Goal: Task Accomplishment & Management: Use online tool/utility

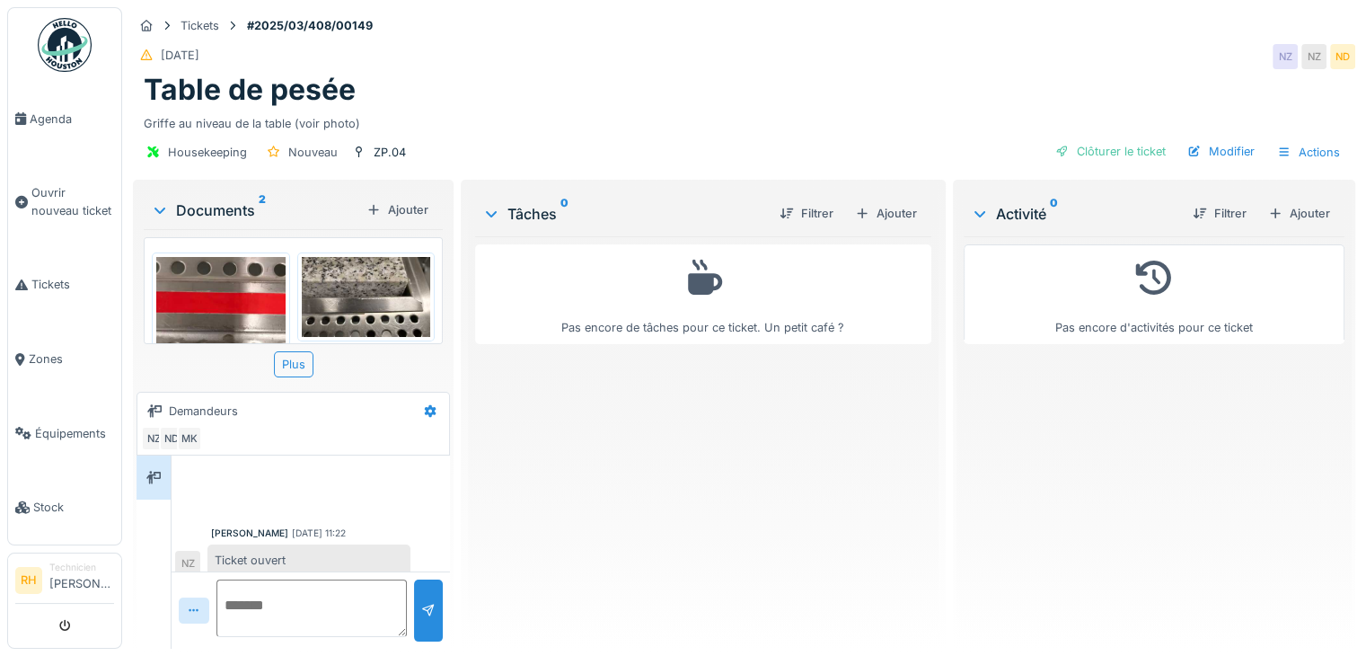
scroll to position [11, 0]
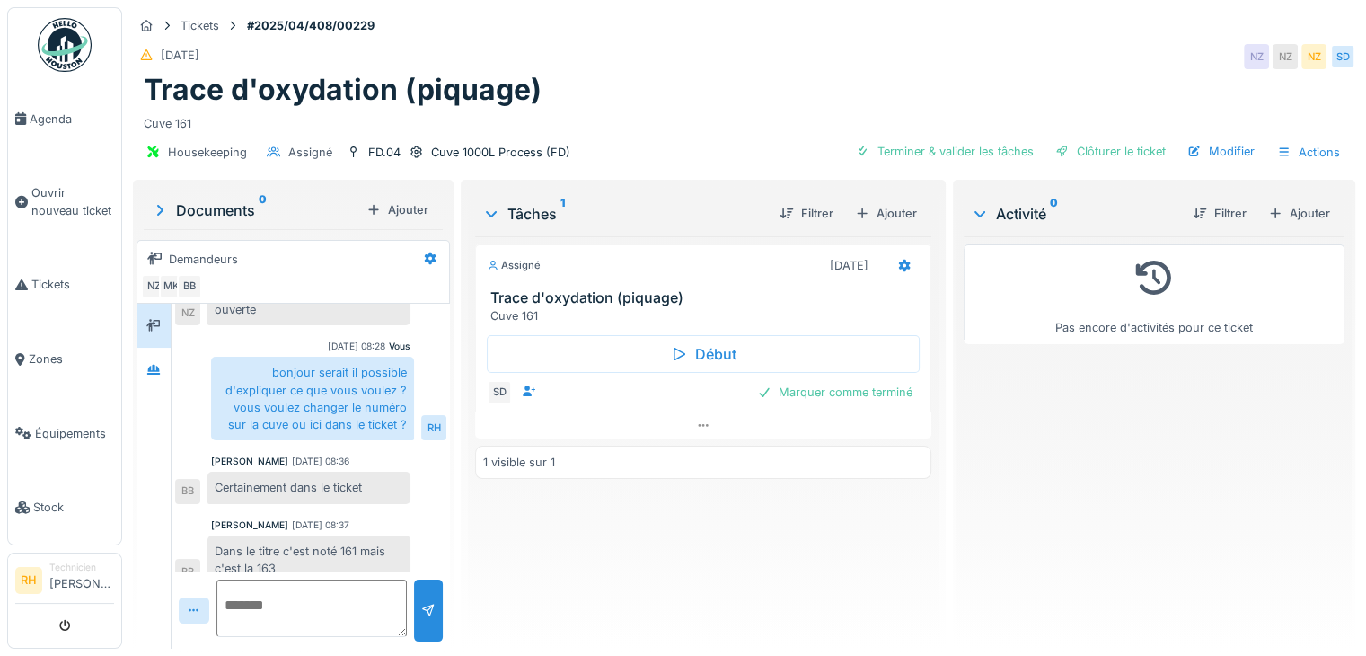
scroll to position [492, 0]
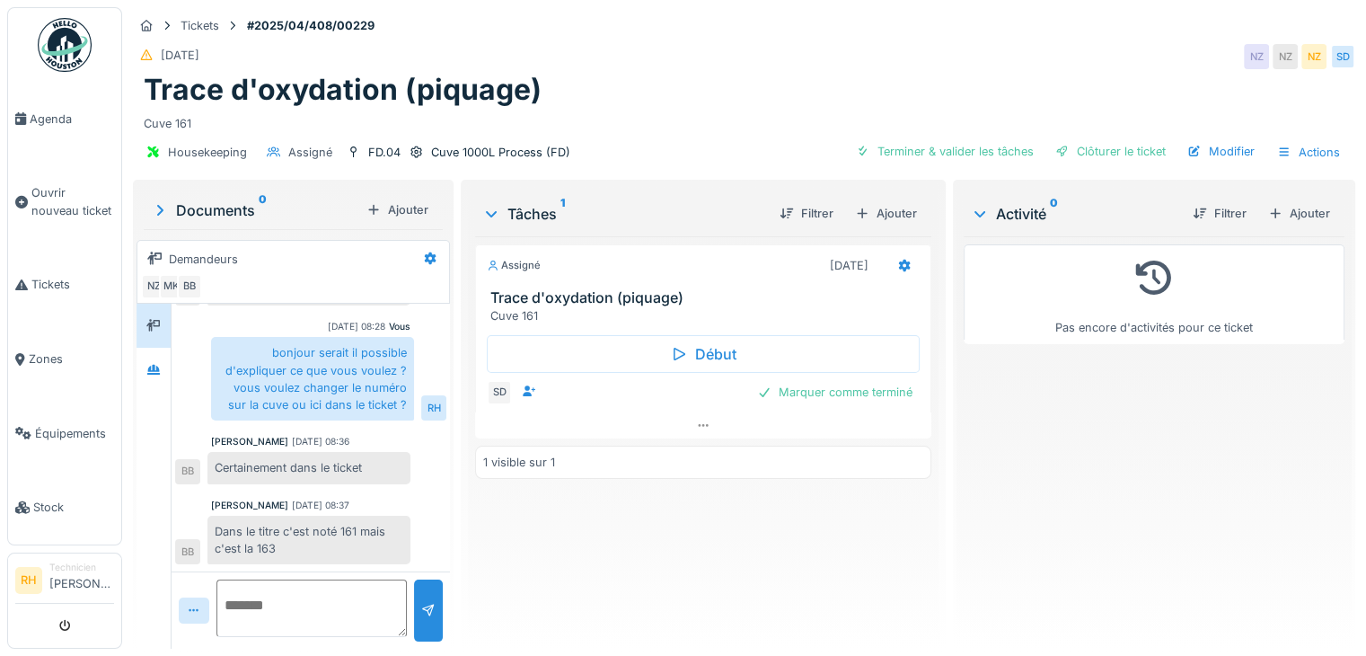
click at [312, 579] on textarea at bounding box center [312, 607] width 190 height 57
click at [1211, 139] on div "Modifier" at bounding box center [1222, 151] width 82 height 24
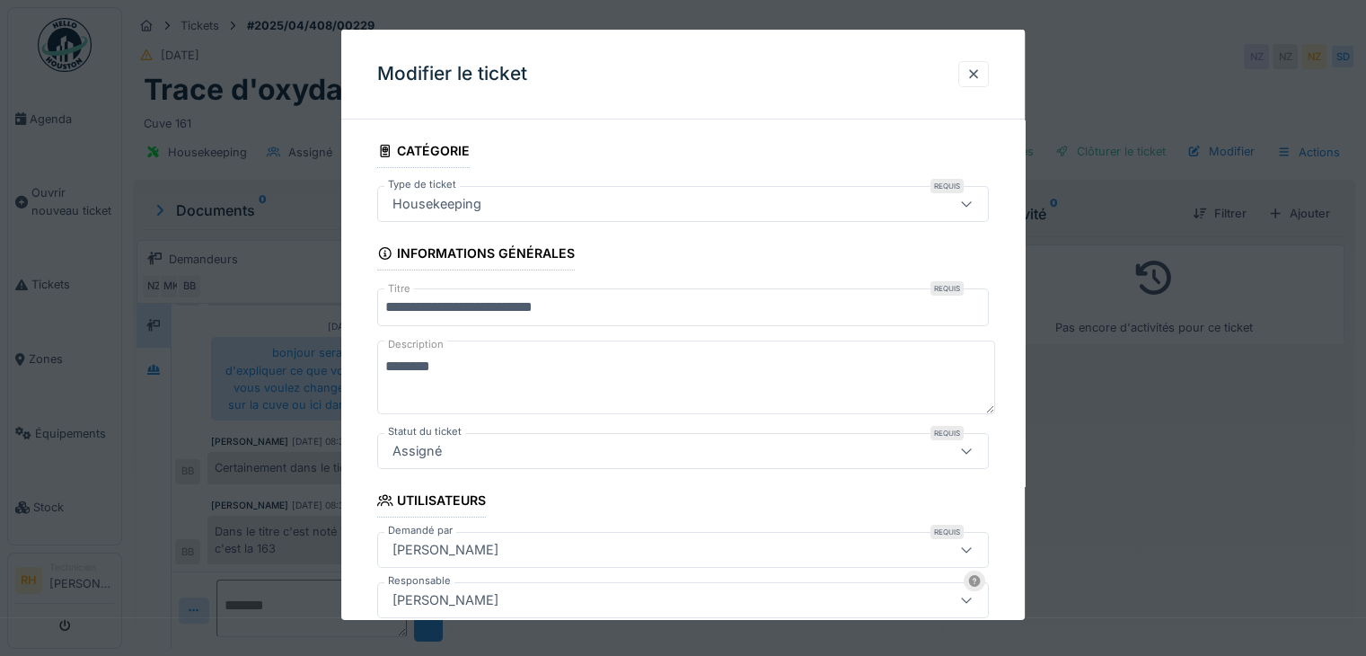
click at [472, 367] on textarea "********" at bounding box center [686, 378] width 618 height 74
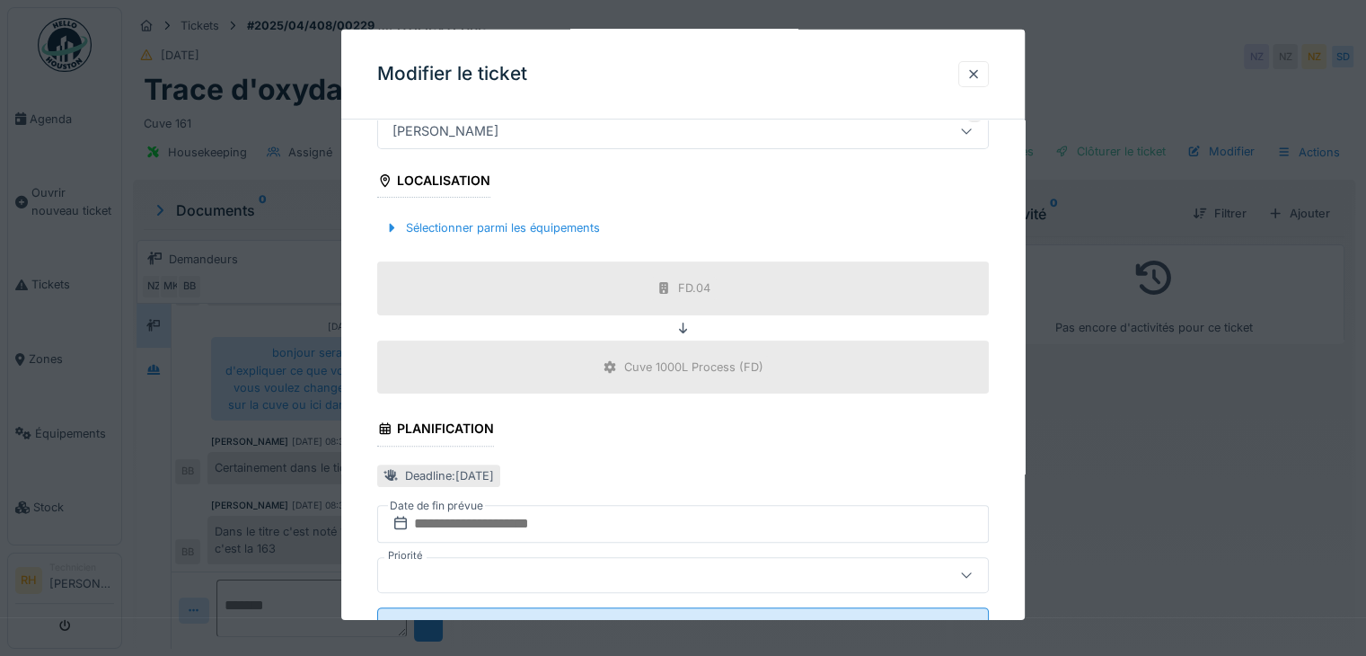
scroll to position [540, 0]
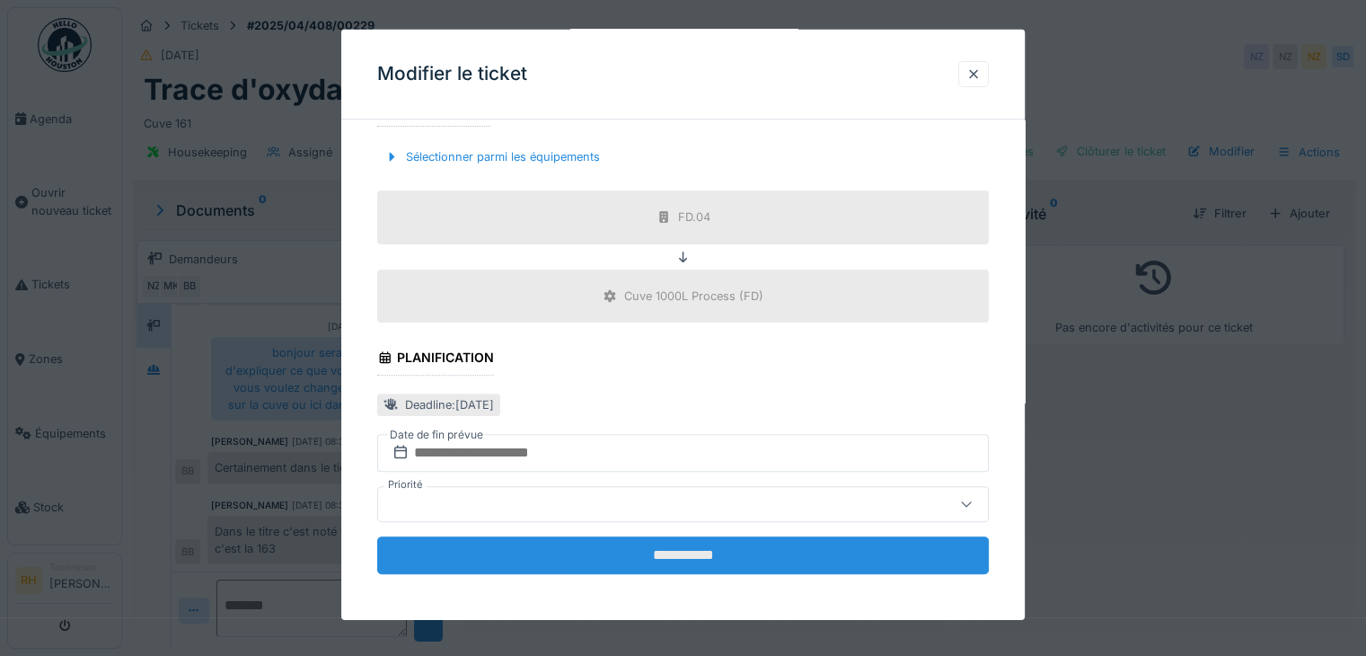
type textarea "********"
click at [568, 553] on input "**********" at bounding box center [683, 555] width 612 height 38
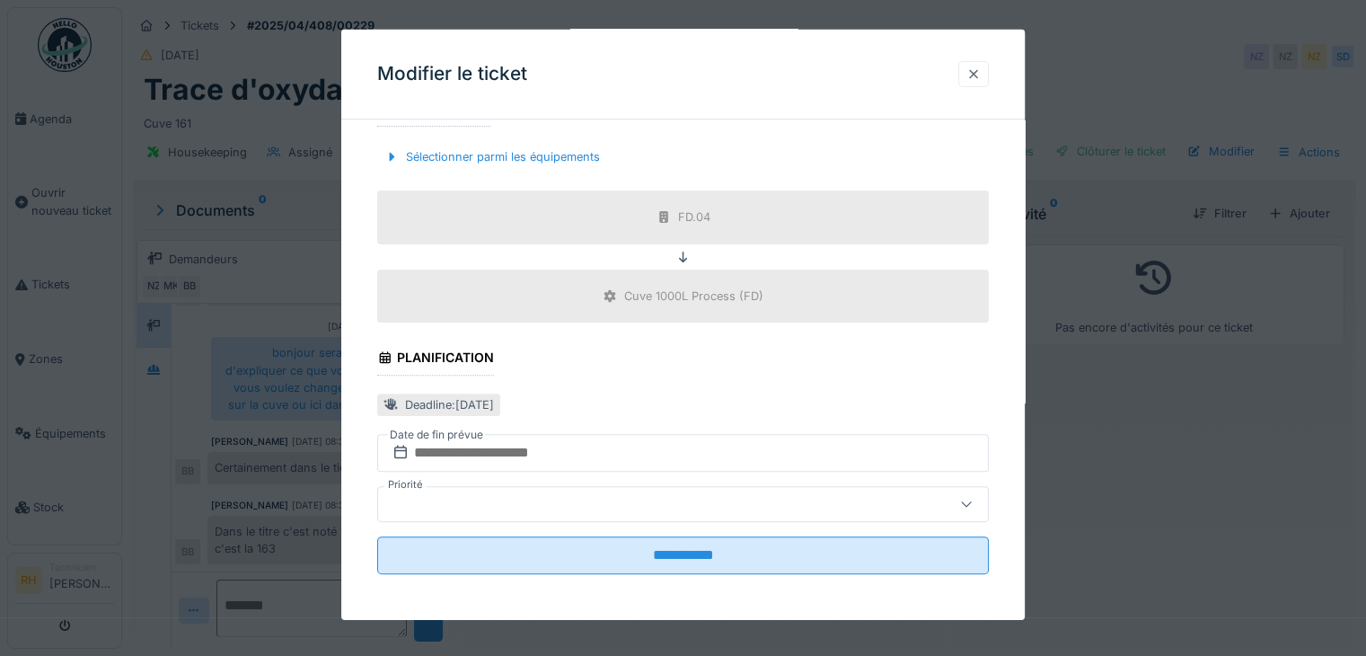
click at [977, 74] on div at bounding box center [974, 74] width 14 height 17
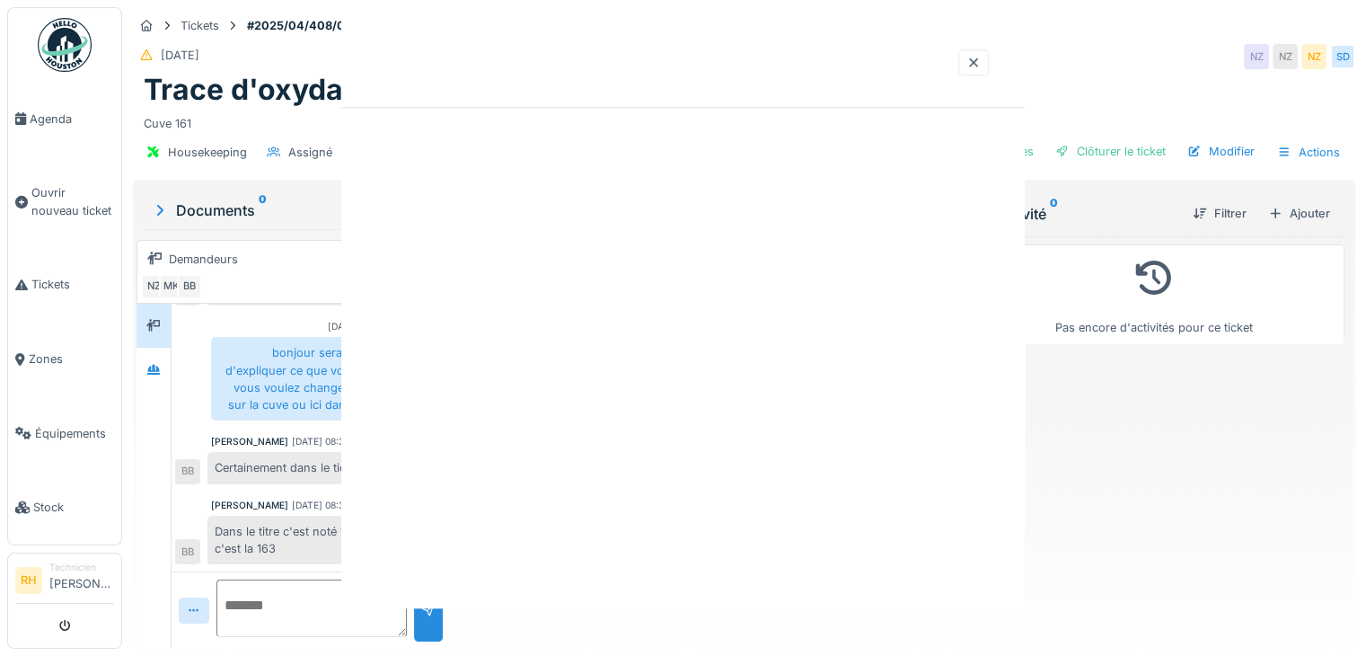
scroll to position [0, 0]
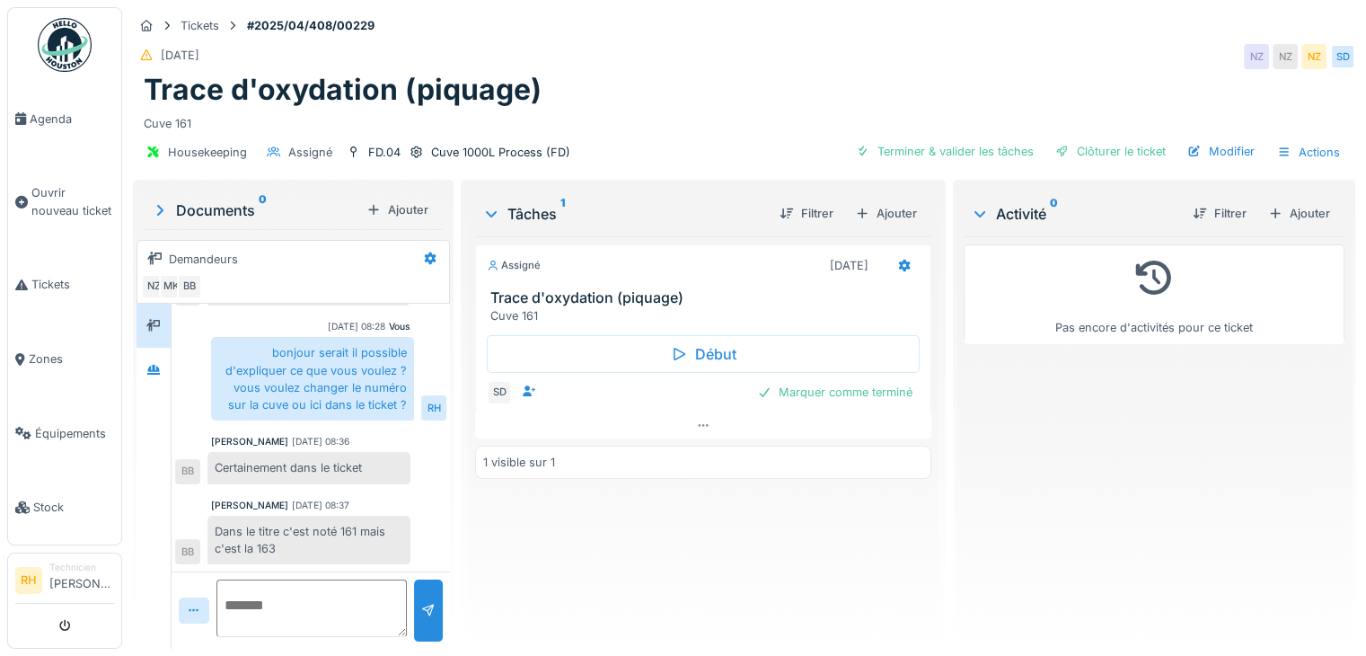
click at [802, 84] on div "Trace d'oxydation (piquage)" at bounding box center [744, 90] width 1201 height 34
click at [655, 569] on div "Assigné 21/05/2025 Trace d'oxydation (piquage) Cuve 161 Début SD Marquer comme …" at bounding box center [703, 435] width 456 height 398
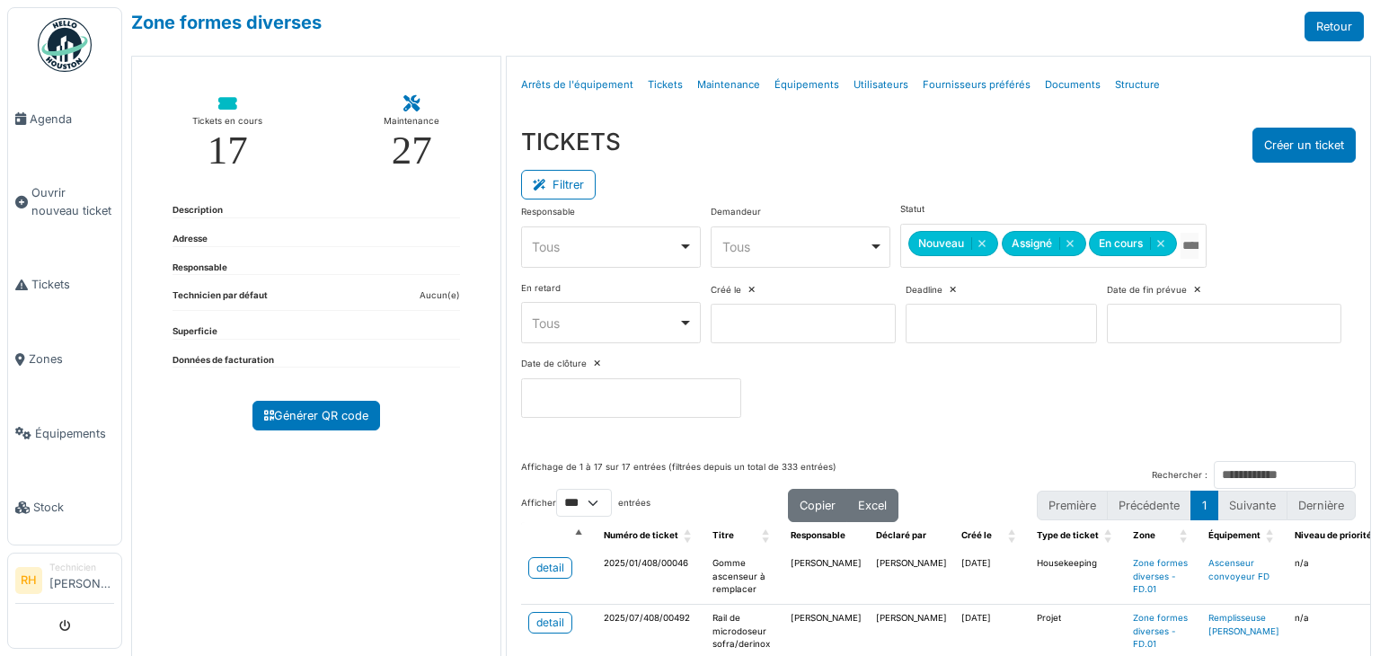
select select "***"
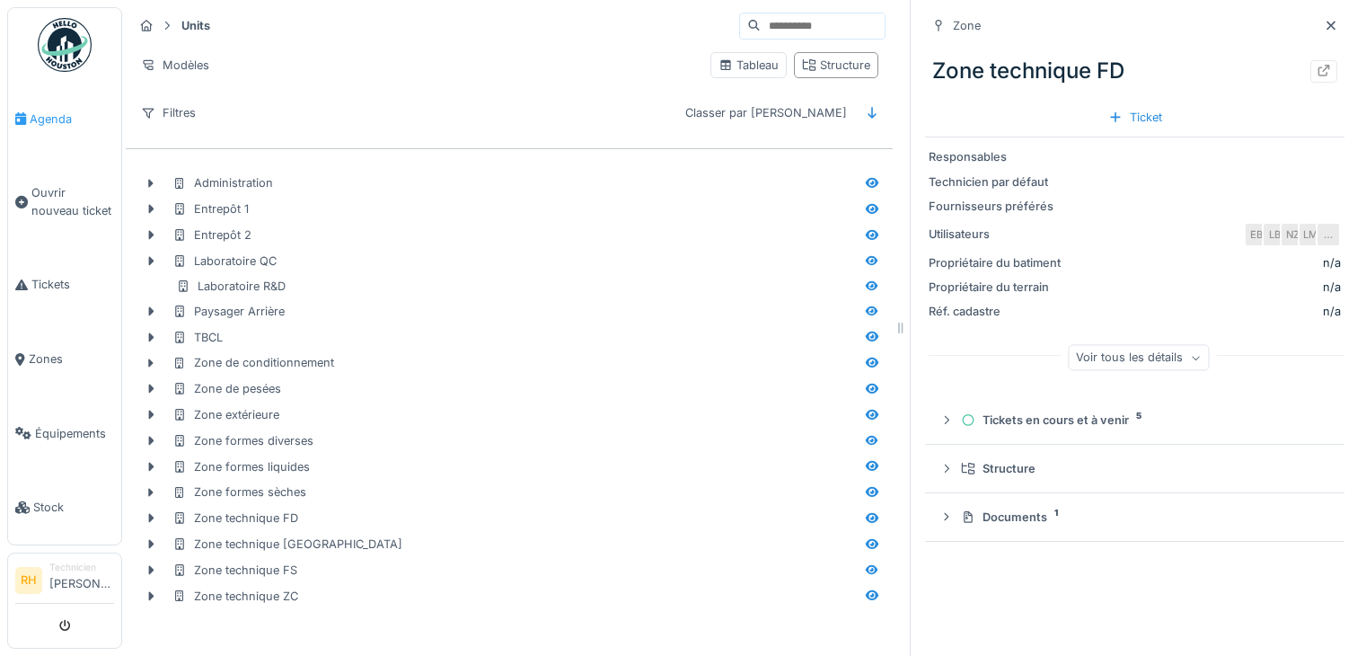
scroll to position [13, 0]
click at [49, 350] on span "Zones" at bounding box center [71, 358] width 85 height 17
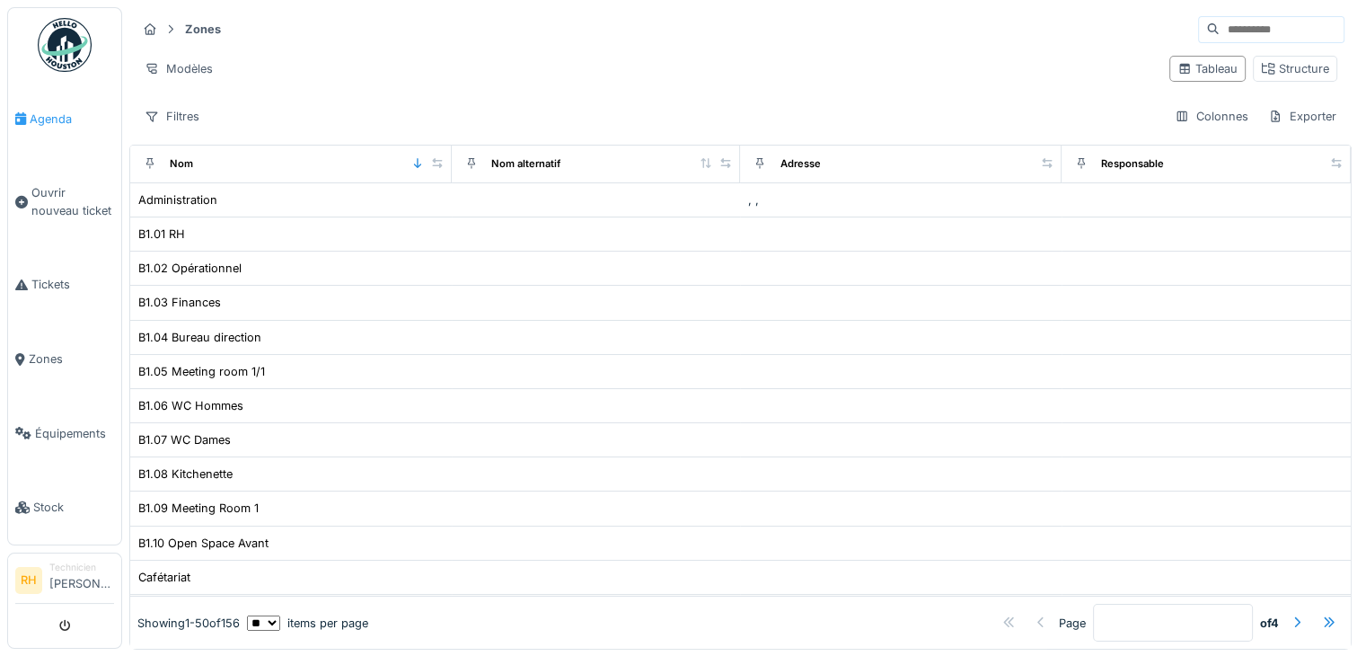
click at [35, 130] on link "Agenda" at bounding box center [64, 119] width 113 height 75
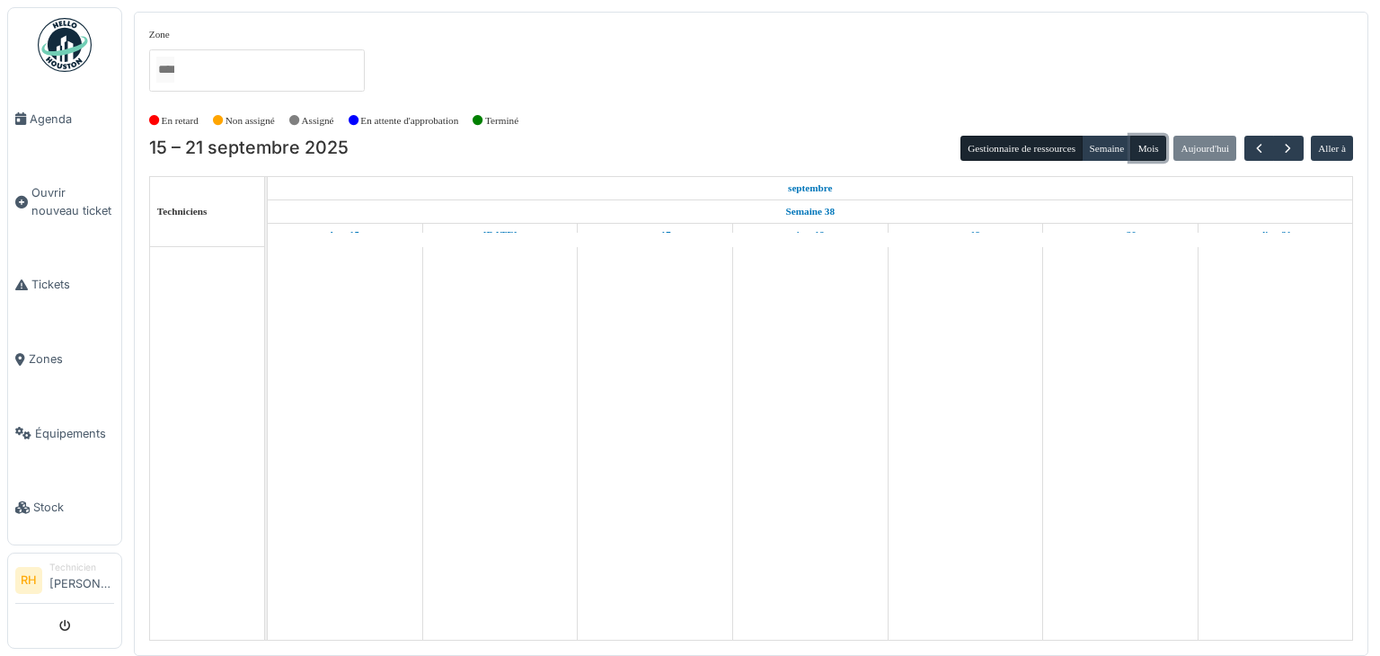
click at [1145, 146] on button "Mois" at bounding box center [1148, 148] width 36 height 25
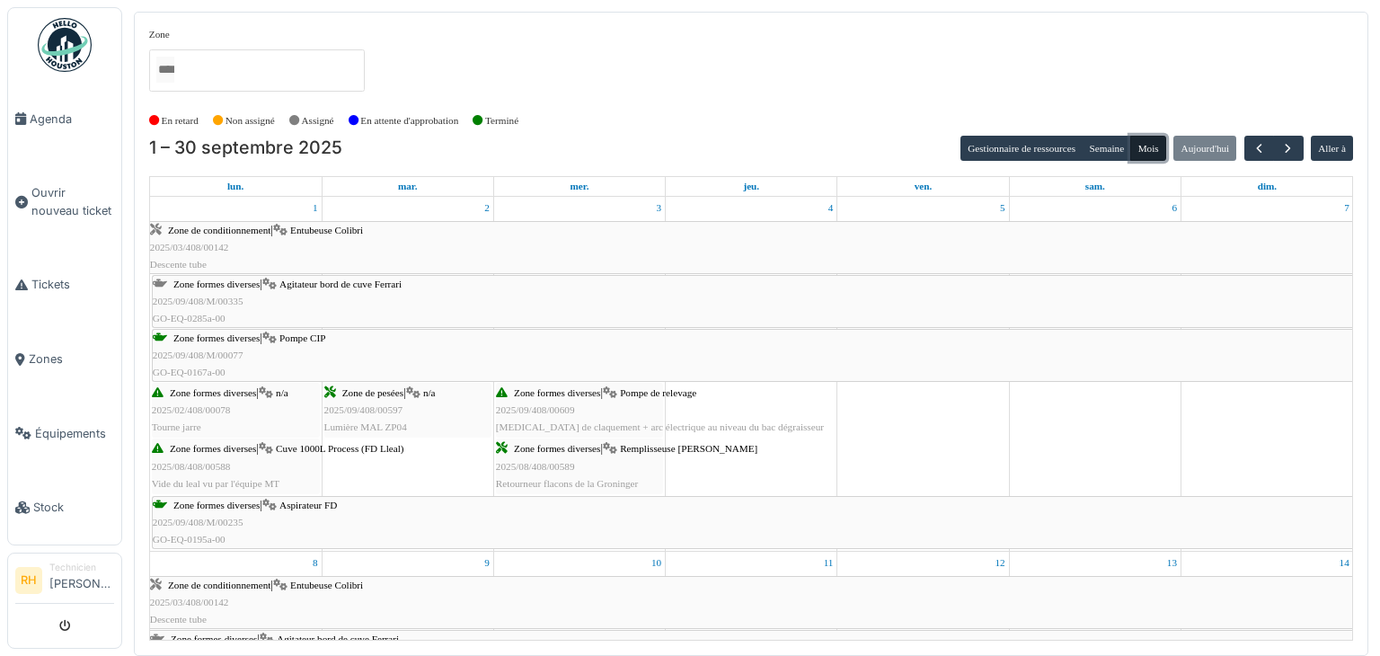
click at [360, 288] on div "Zone formes diverses | Agitateur bord de cuve Ferrari 2025/09/408/M/00335 GO-EQ…" at bounding box center [753, 302] width 1200 height 52
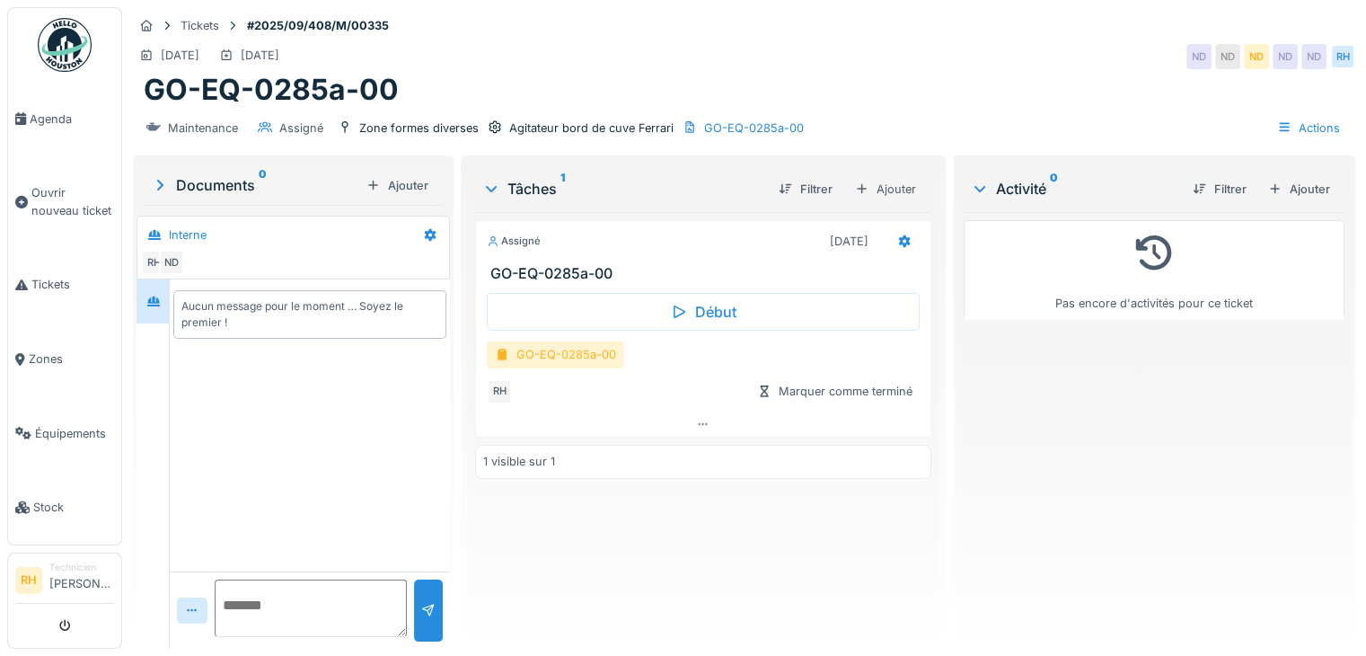
click at [547, 356] on div "GO-EQ-0285a-00" at bounding box center [555, 354] width 137 height 26
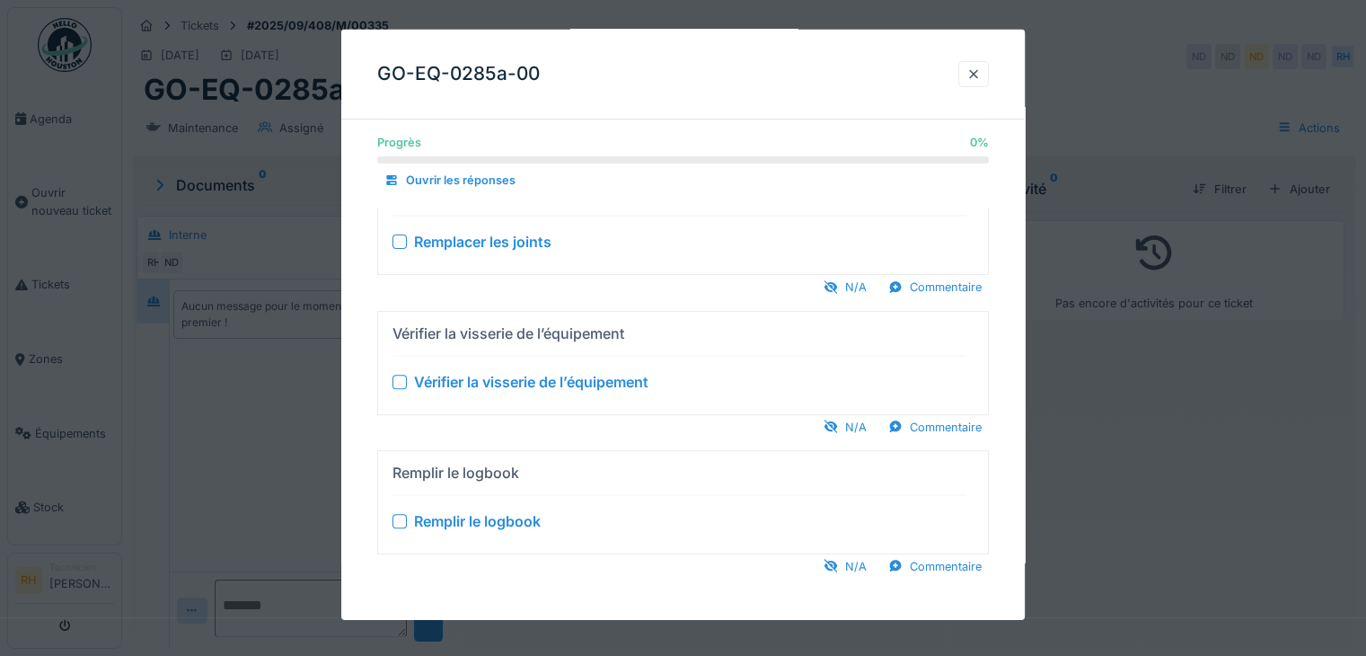
scroll to position [13, 0]
click at [1178, 429] on div at bounding box center [683, 328] width 1366 height 656
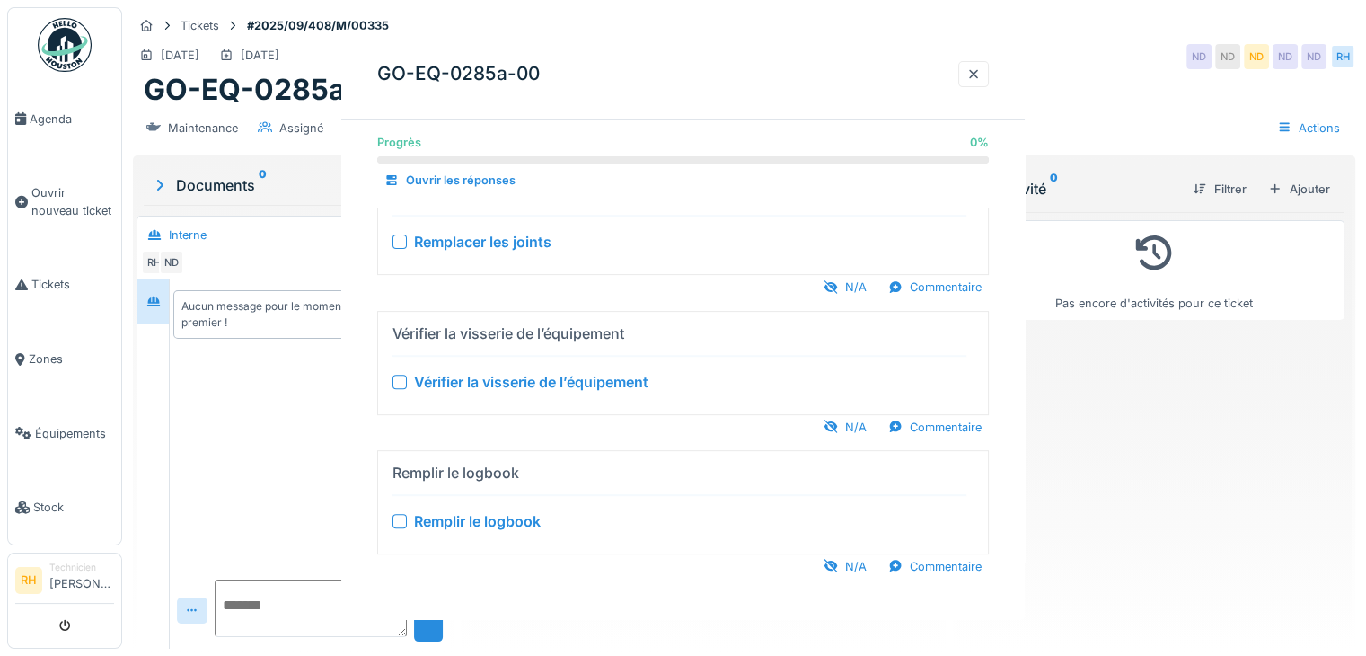
scroll to position [0, 0]
